Goal: Find specific page/section: Find specific page/section

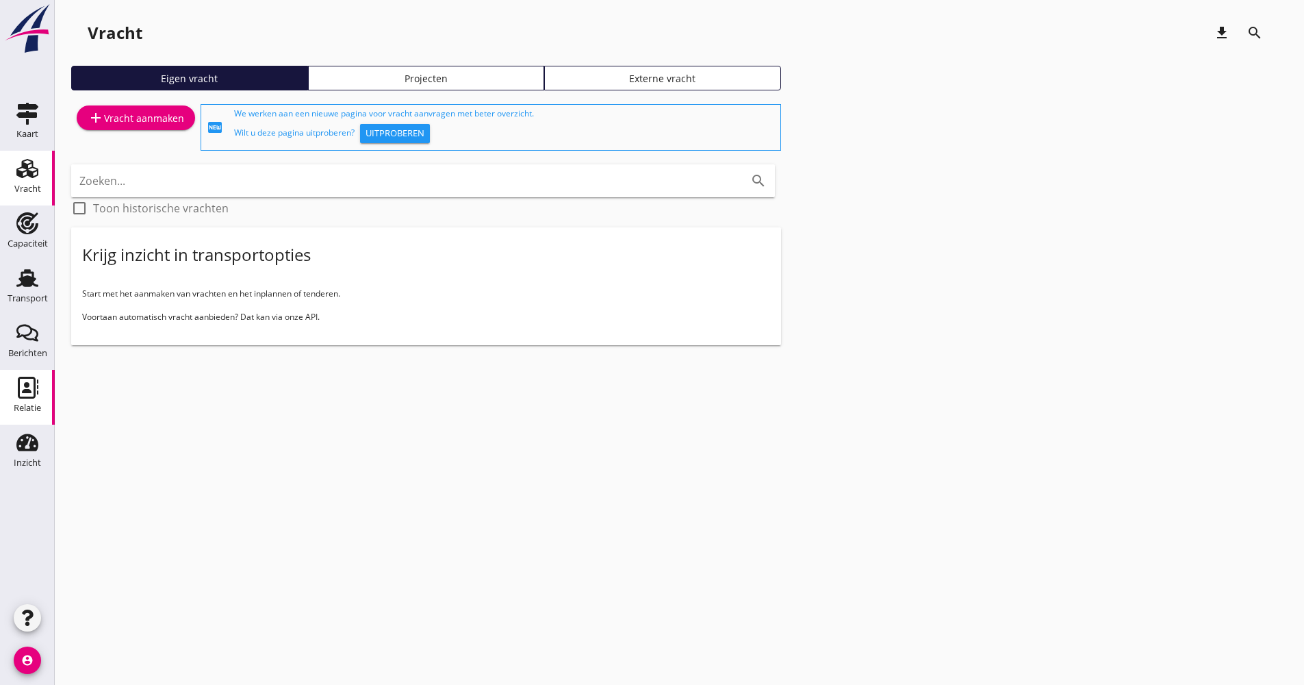
click at [31, 396] on use at bounding box center [28, 388] width 21 height 22
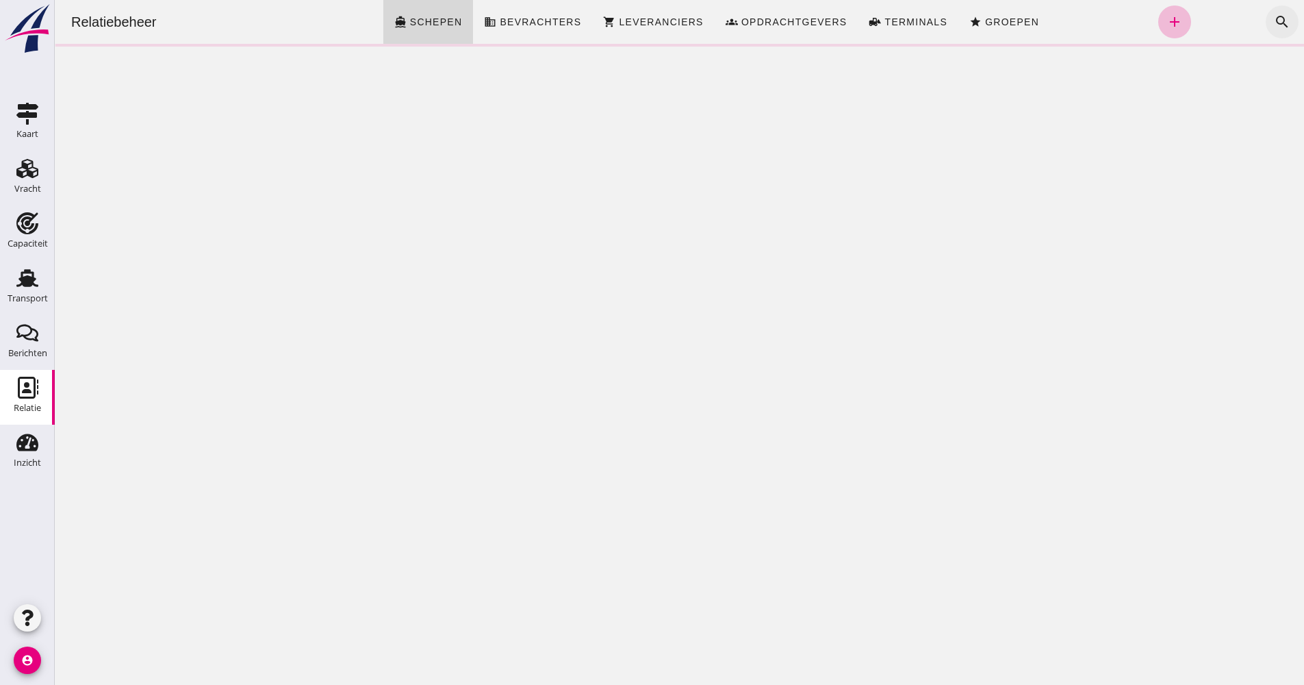
click at [1266, 18] on button "search" at bounding box center [1282, 21] width 33 height 33
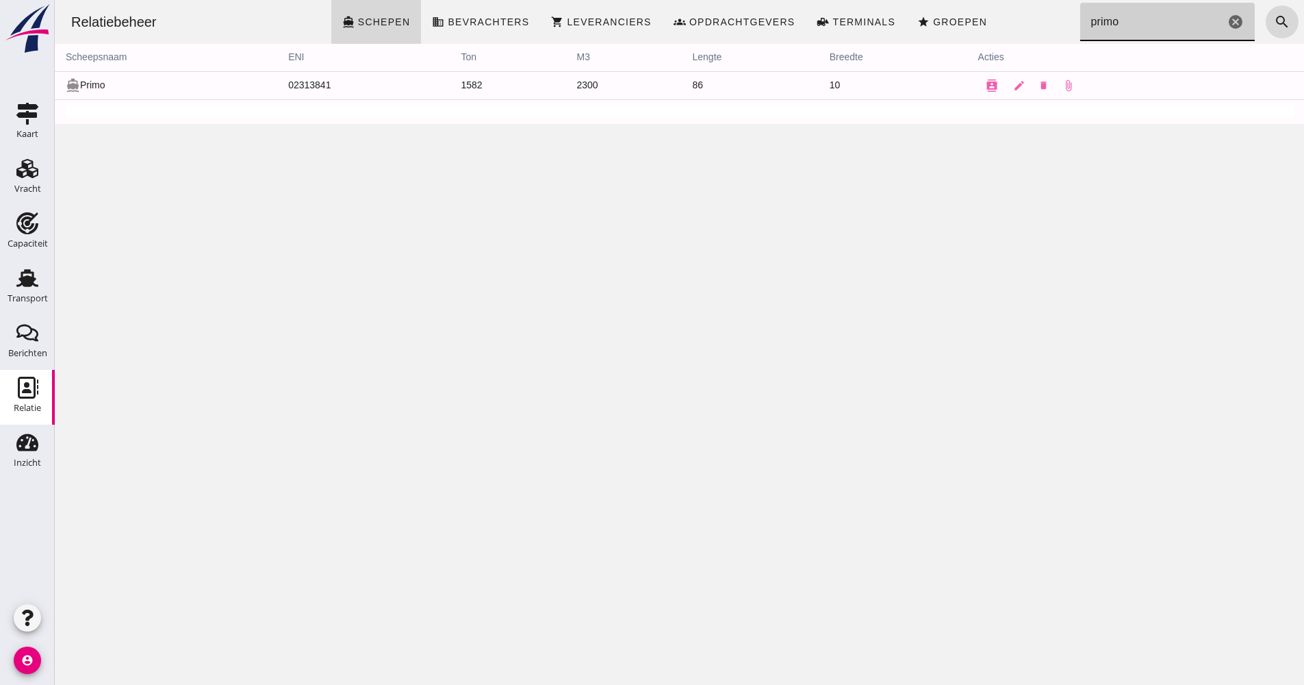
drag, startPoint x: 1135, startPoint y: 23, endPoint x: 1052, endPoint y: 18, distance: 82.9
click at [1052, 18] on div "Relatiebeheer directions_boat Schepen business Bevrachters shopping_cart Levera…" at bounding box center [679, 22] width 1238 height 44
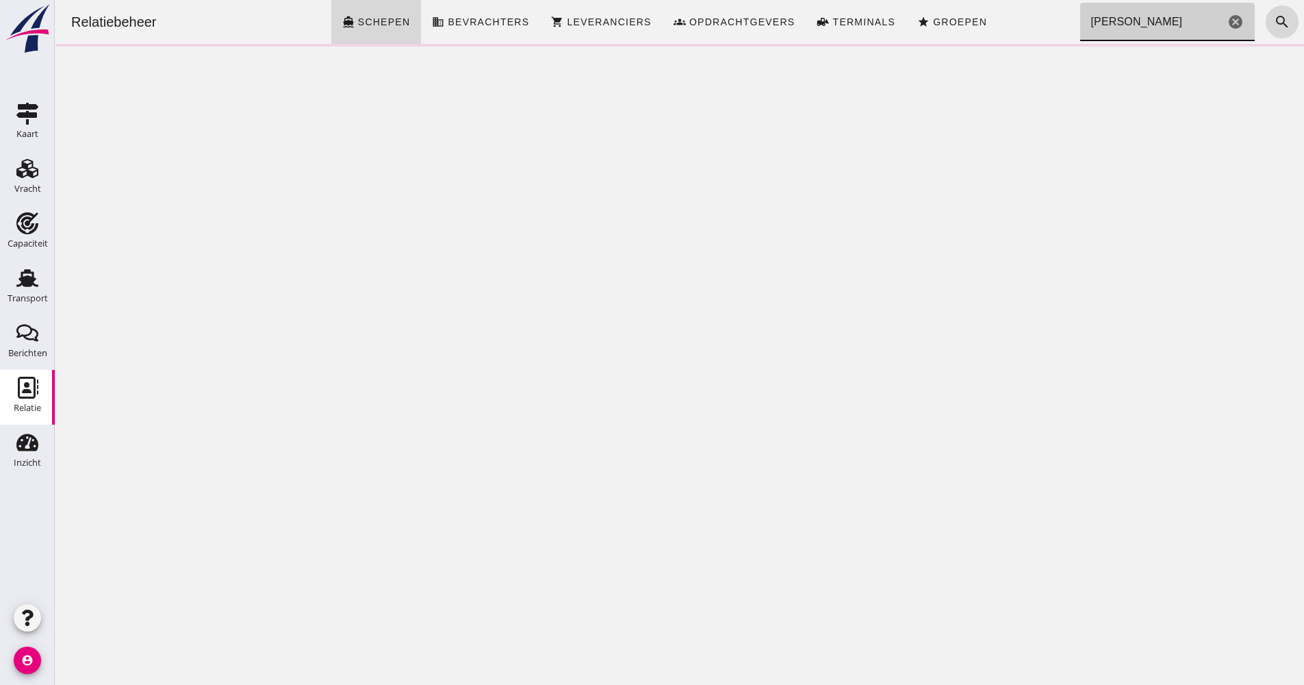
type input "[PERSON_NAME]"
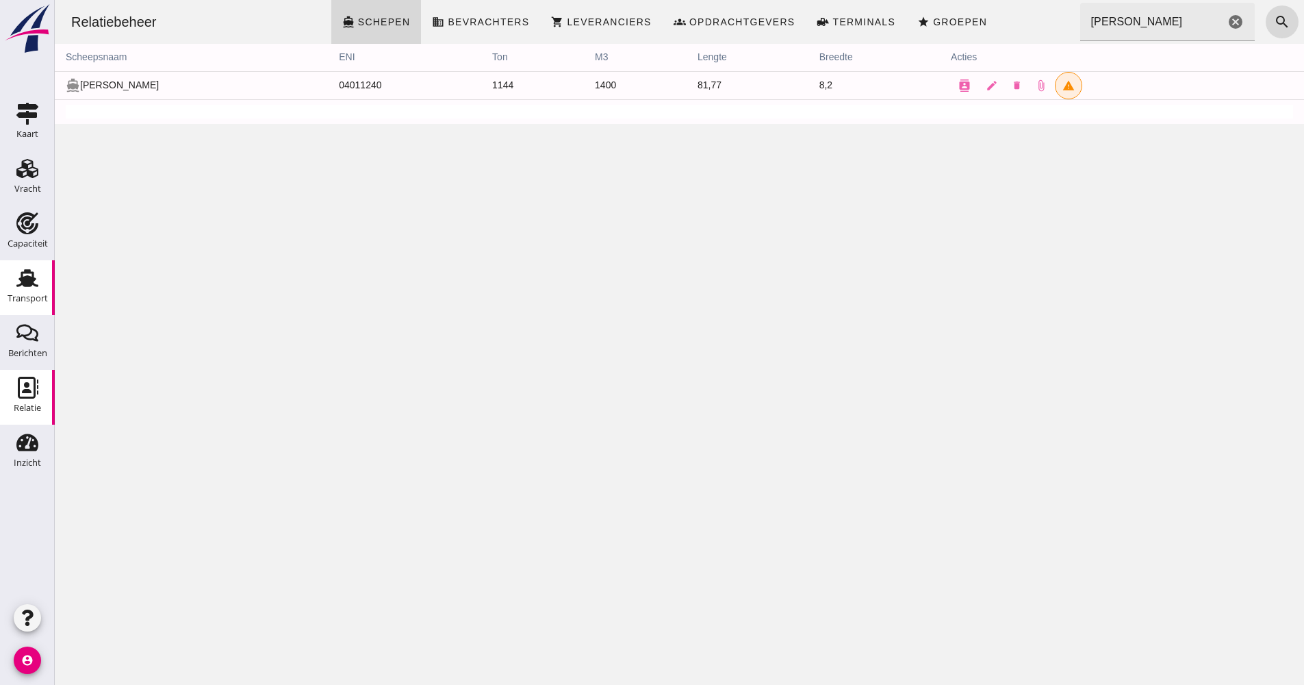
click at [44, 269] on link "Transport Transport" at bounding box center [27, 287] width 55 height 55
